Goal: Transaction & Acquisition: Subscribe to service/newsletter

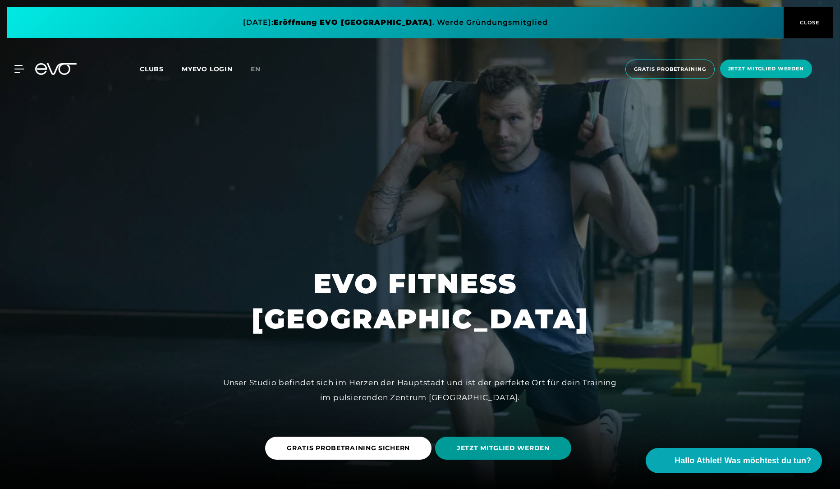
click at [479, 444] on span "JETZT MITGLIED WERDEN" at bounding box center [503, 447] width 93 height 9
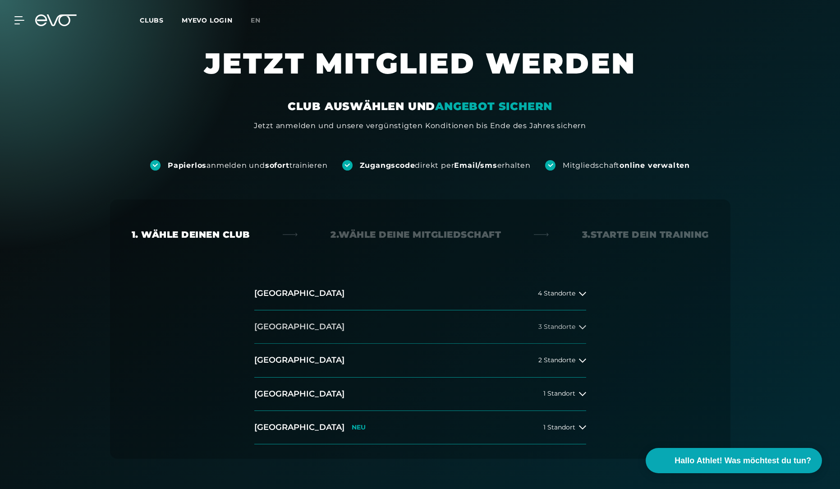
click at [352, 332] on button "[GEOGRAPHIC_DATA] 3 Standorte" at bounding box center [420, 326] width 332 height 33
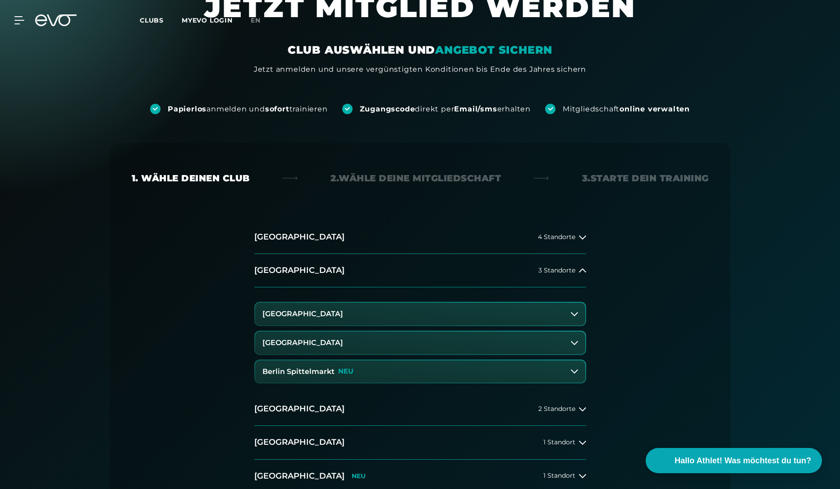
scroll to position [135, 0]
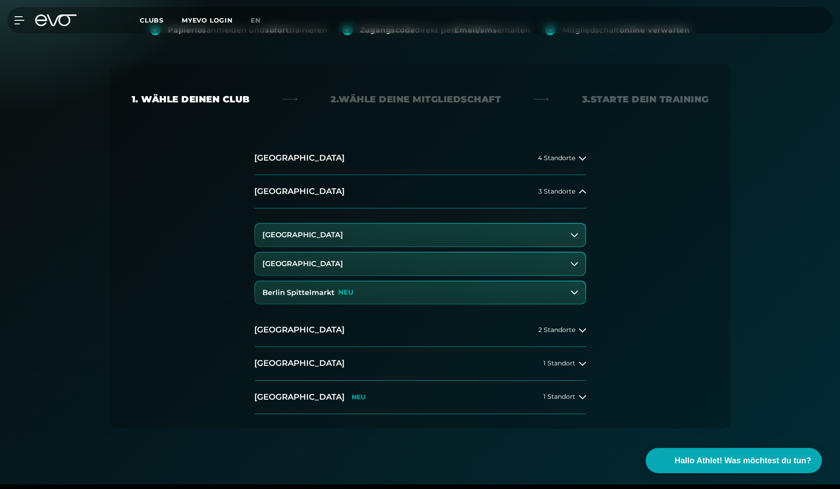
click at [504, 300] on button "Berlin Spittelmarkt NEU" at bounding box center [420, 292] width 330 height 23
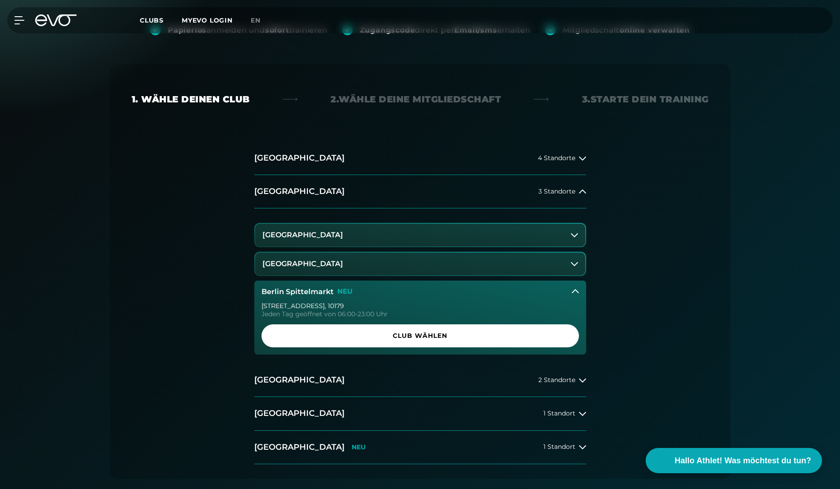
click at [480, 235] on button "[GEOGRAPHIC_DATA]" at bounding box center [420, 235] width 330 height 23
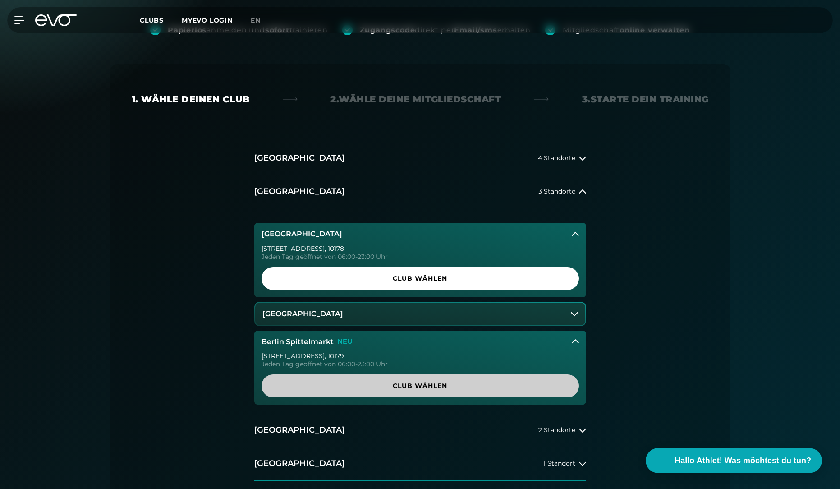
click at [473, 388] on span "Club wählen" at bounding box center [420, 385] width 274 height 9
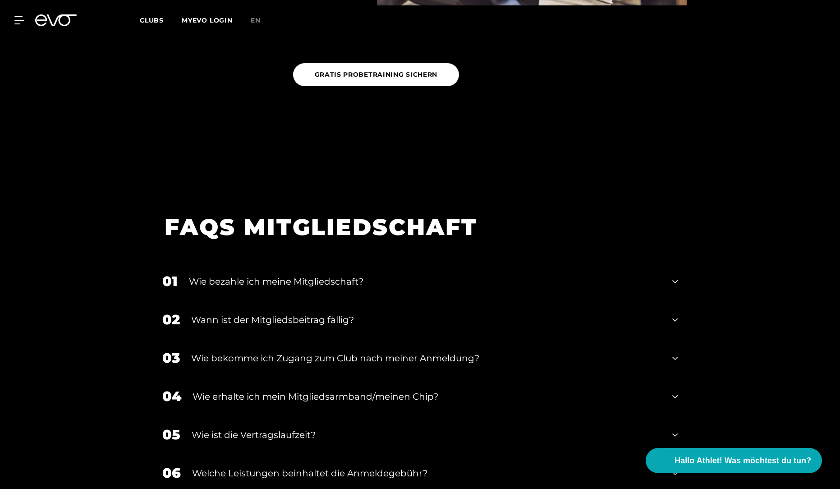
scroll to position [1507, 0]
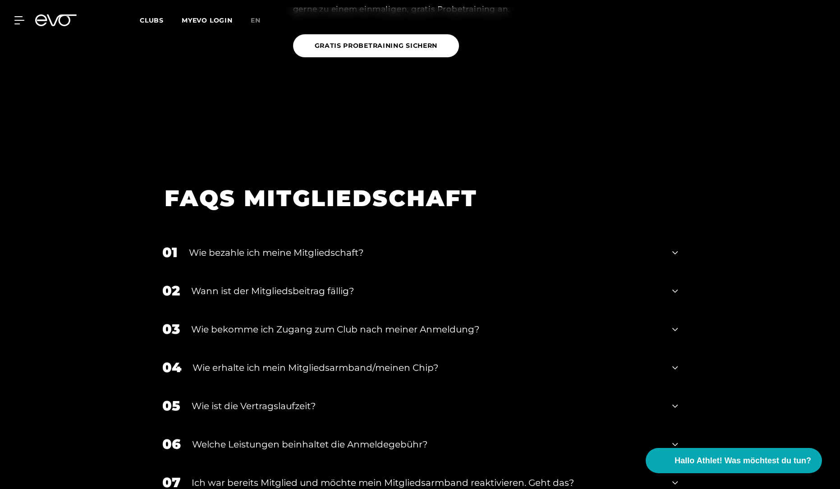
click at [305, 246] on div "Wie bezahle ich meine Mitgliedschaft?" at bounding box center [425, 253] width 473 height 14
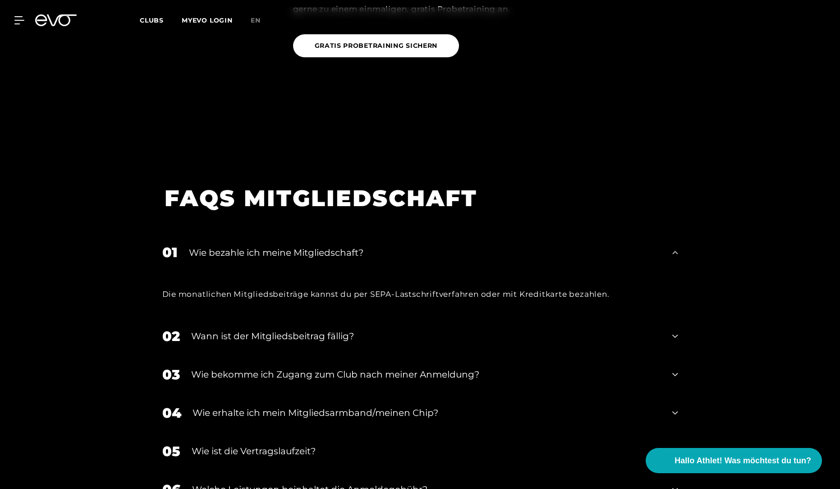
click at [291, 329] on div "Wann ist der Mitgliedsbeitrag fällig?" at bounding box center [426, 336] width 470 height 14
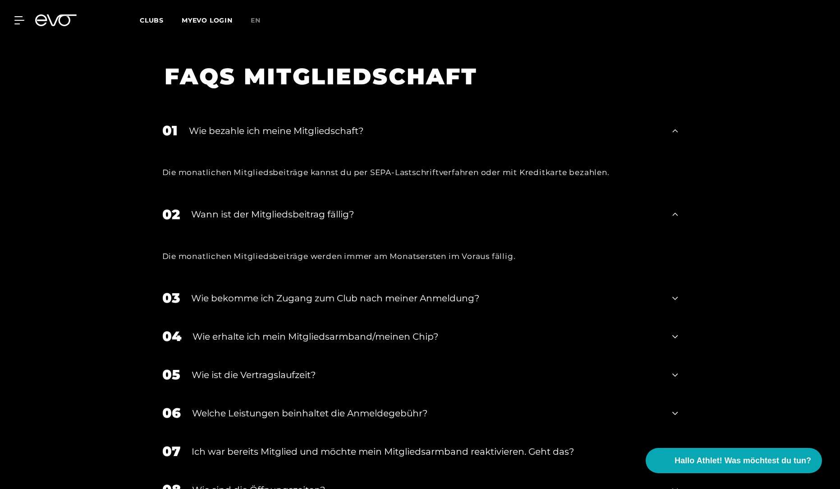
scroll to position [1642, 0]
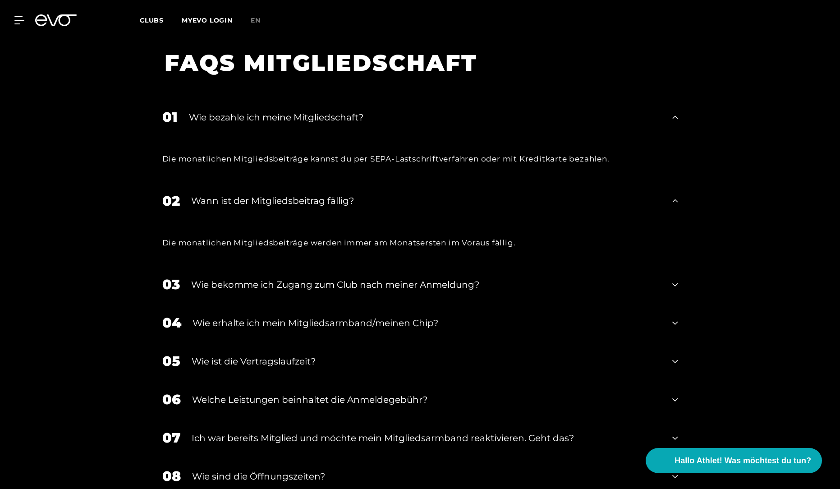
click at [286, 278] on div "Wie bekomme ich Zugang zum Club nach meiner Anmeldung?" at bounding box center [426, 285] width 470 height 14
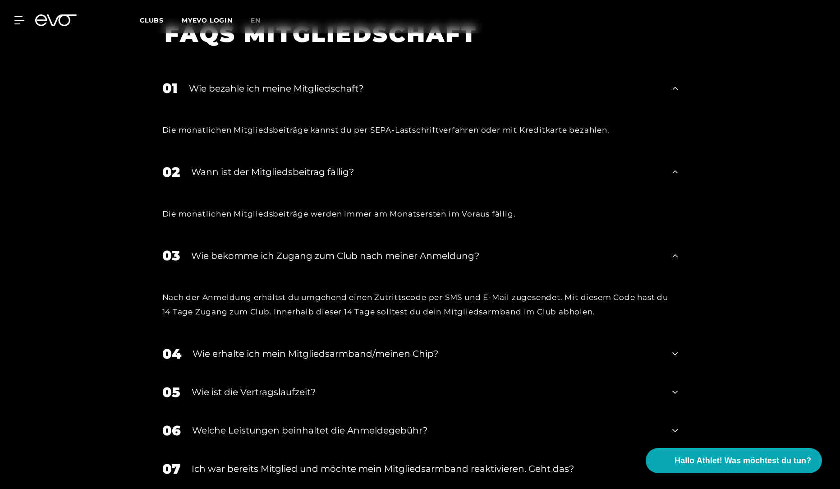
scroll to position [1687, 0]
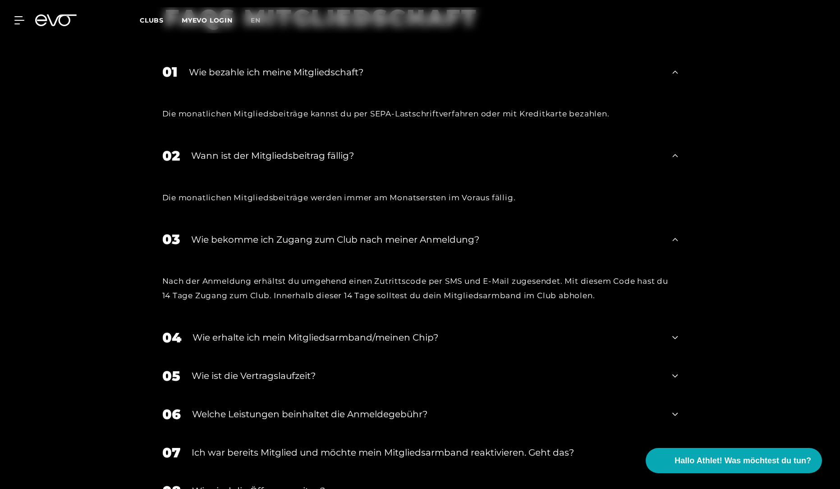
click at [257, 331] on div "Wie erhalte ich mein Mitgliedsarmband/meinen Chip?" at bounding box center [427, 338] width 469 height 14
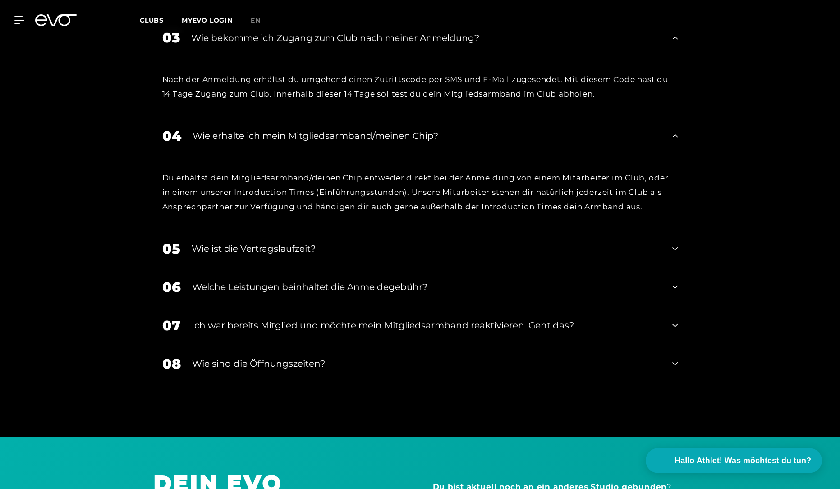
scroll to position [1913, 0]
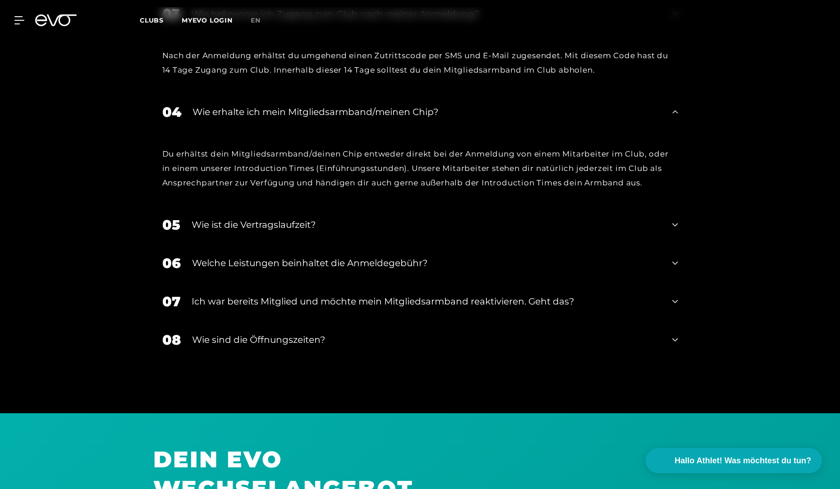
click at [240, 218] on div "Wie ist die Vertragslaufzeit?" at bounding box center [427, 225] width 470 height 14
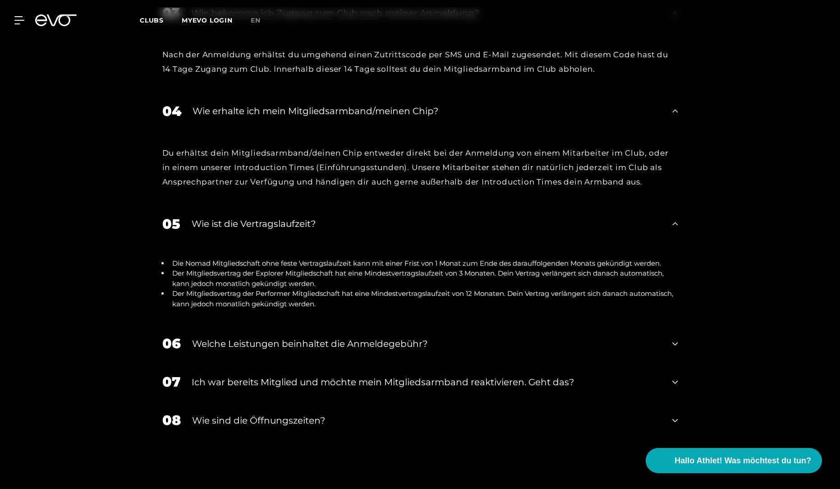
scroll to position [2003, 0]
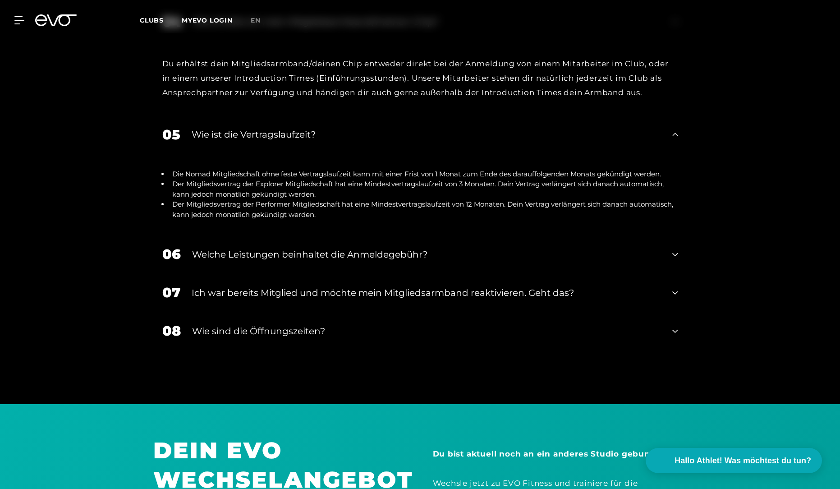
click at [253, 235] on div "06 Welche Leistungen beinhaltet die Anmeldegebühr?" at bounding box center [420, 254] width 534 height 38
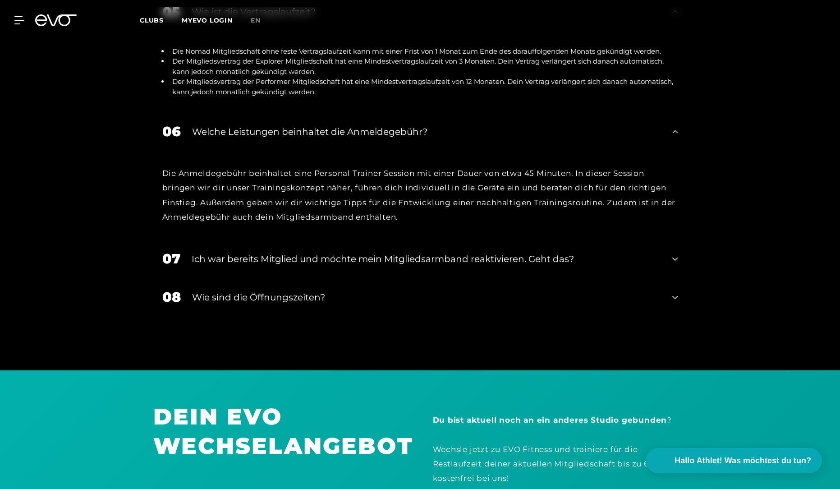
scroll to position [2138, 0]
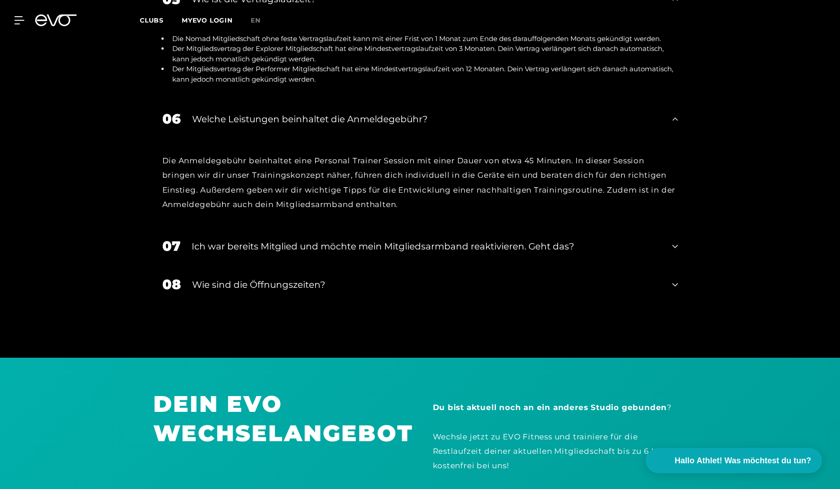
click at [257, 239] on div "Ich war bereits Mitglied und möchte mein Mitgliedsarmband reaktivieren. Geht da…" at bounding box center [427, 246] width 470 height 14
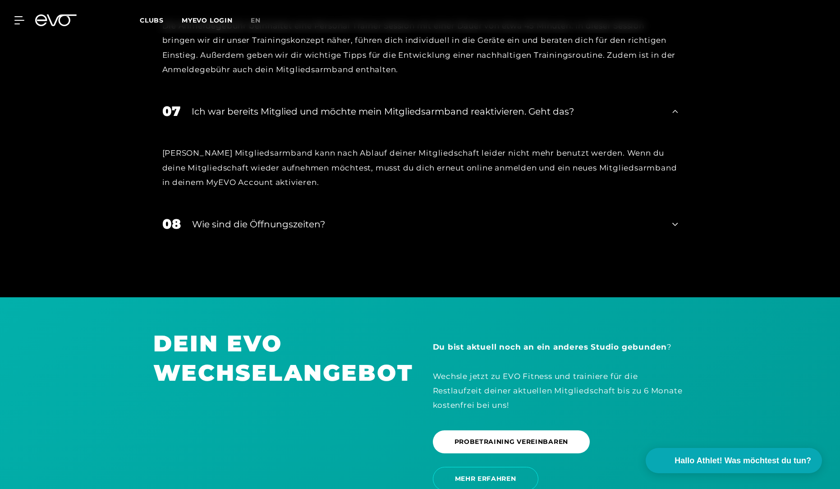
scroll to position [2273, 0]
click at [230, 217] on div "Wie sind die Öffnungszeiten?" at bounding box center [426, 224] width 469 height 14
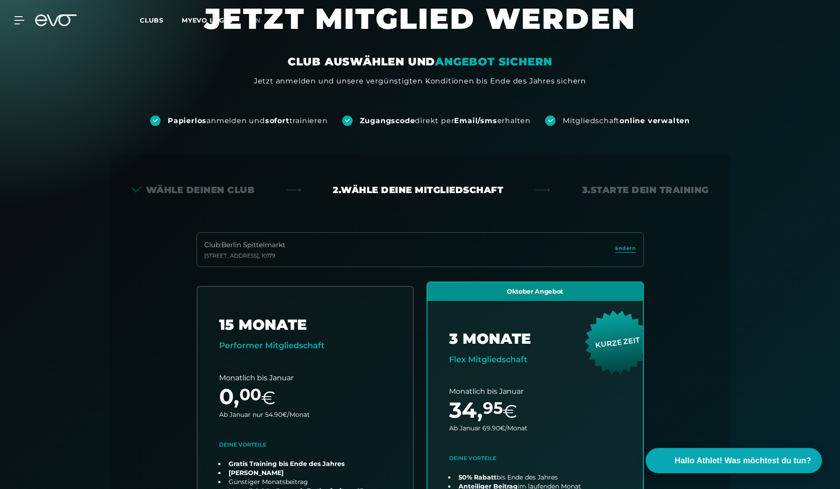
scroll to position [271, 0]
